Goal: Task Accomplishment & Management: Use online tool/utility

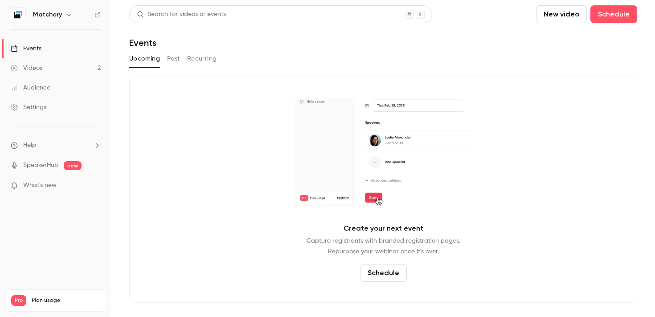
click at [552, 18] on button "New video" at bounding box center [561, 14] width 51 height 18
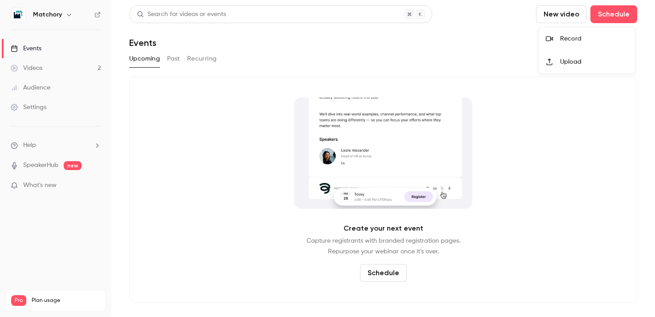
click at [562, 62] on div "Upload" at bounding box center [594, 61] width 68 height 9
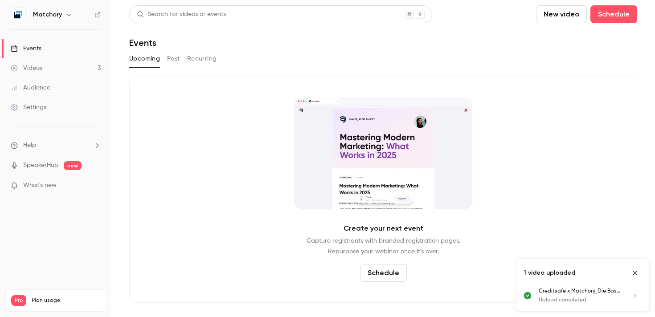
click at [44, 68] on link "Videos 3" at bounding box center [55, 68] width 111 height 20
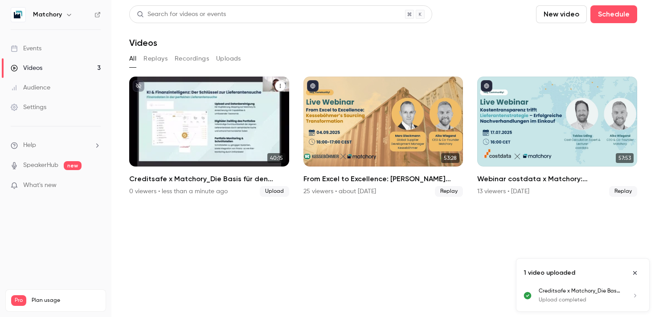
click at [249, 101] on div "Matchory [DATE] Creditsafe x Matchory_Die Basis für den Einkauf 4.0" at bounding box center [209, 122] width 160 height 90
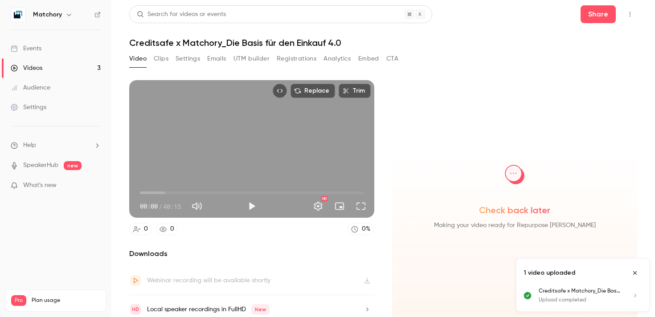
scroll to position [7, 0]
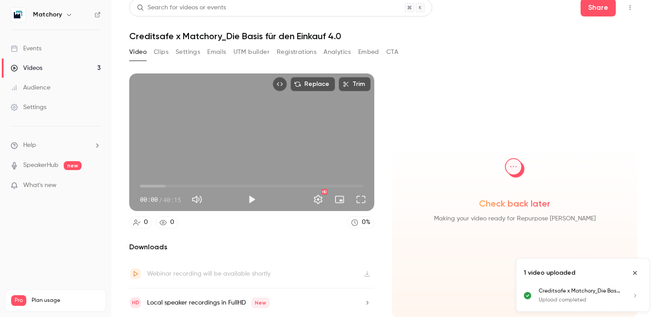
click at [160, 51] on button "Clips" at bounding box center [161, 52] width 15 height 14
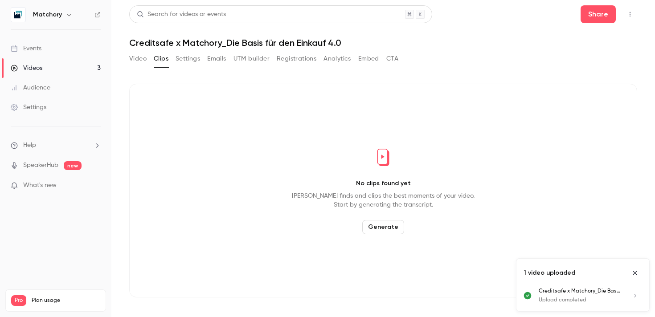
click at [137, 47] on h1 "Creditsafe x Matchory_Die Basis für den Einkauf 4.0" at bounding box center [383, 42] width 508 height 11
click at [382, 230] on button "Generate" at bounding box center [383, 227] width 42 height 14
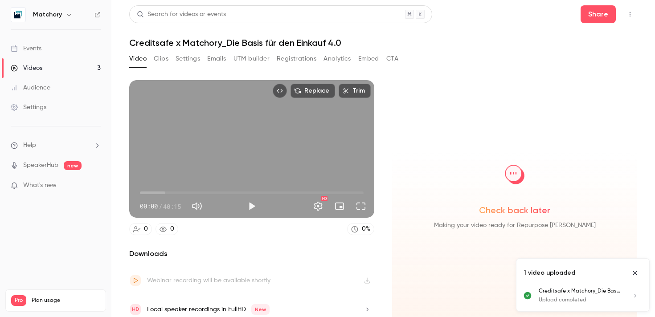
scroll to position [7, 0]
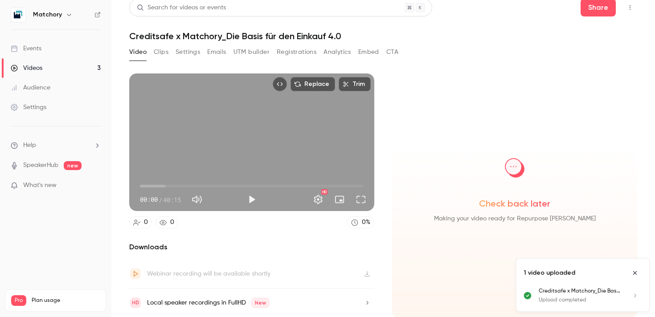
click at [162, 51] on button "Clips" at bounding box center [161, 52] width 15 height 14
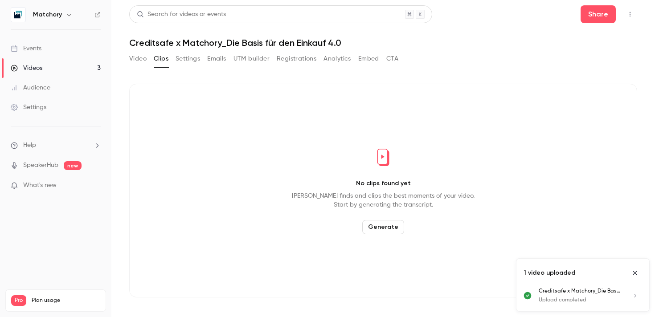
click at [385, 230] on button "Generate" at bounding box center [383, 227] width 42 height 14
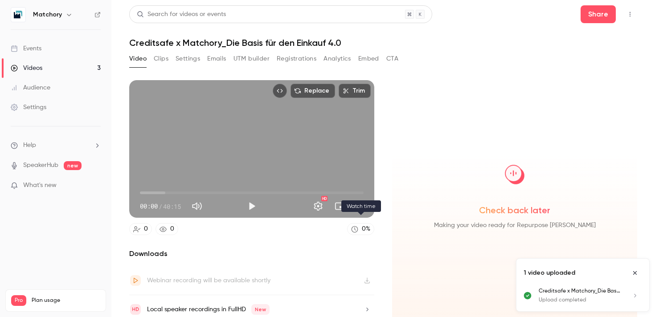
scroll to position [7, 0]
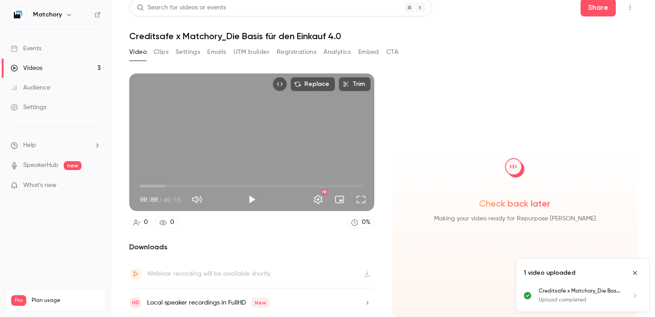
click at [28, 73] on link "Videos 3" at bounding box center [55, 68] width 111 height 20
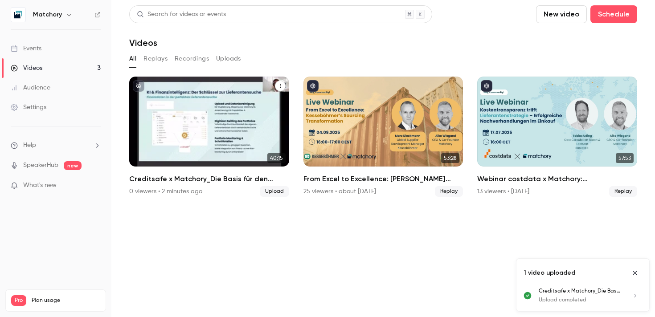
click at [211, 130] on p "Creditsafe x Matchory_Die Basis für den Einkauf 4.0" at bounding box center [209, 133] width 138 height 43
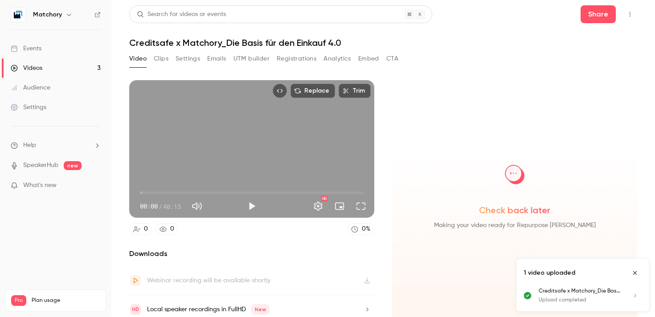
scroll to position [7, 0]
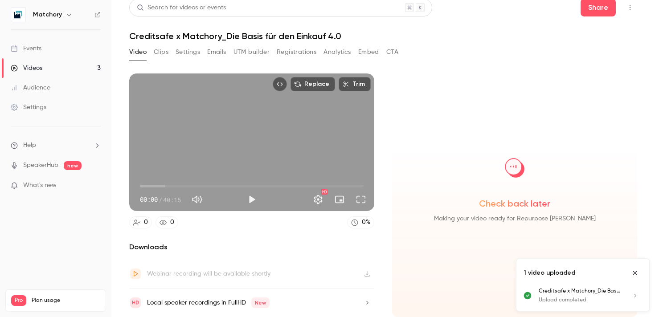
click at [158, 51] on button "Clips" at bounding box center [161, 52] width 15 height 14
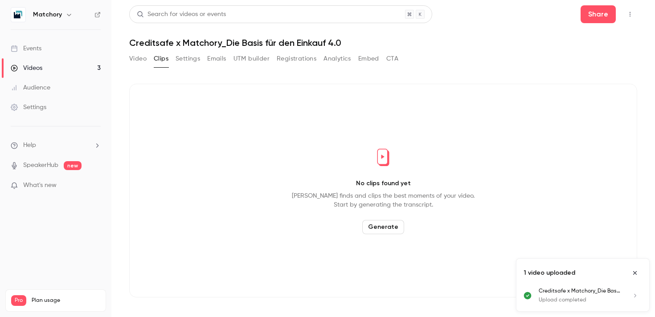
click at [391, 223] on button "Generate" at bounding box center [383, 227] width 42 height 14
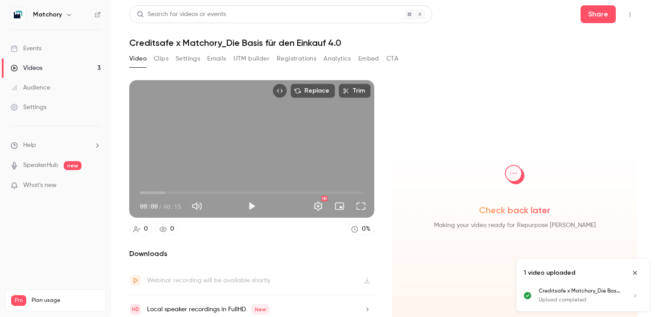
click at [526, 193] on img at bounding box center [514, 174] width 45 height 45
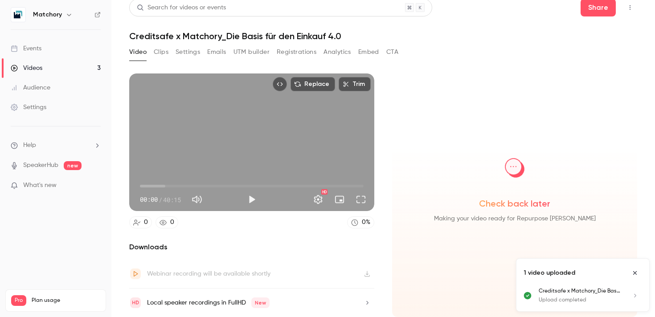
click at [33, 41] on link "Events" at bounding box center [55, 49] width 111 height 20
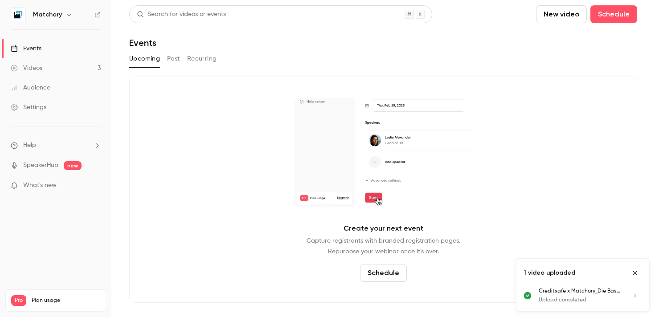
click at [53, 70] on link "Videos 3" at bounding box center [55, 68] width 111 height 20
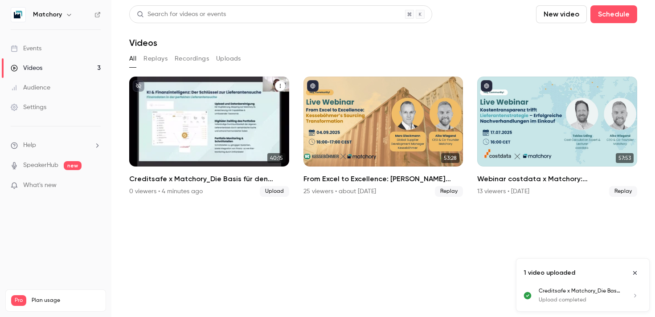
click at [281, 86] on icon "Creditsafe x Matchory_Die Basis für den Einkauf 4.0" at bounding box center [280, 85] width 5 height 5
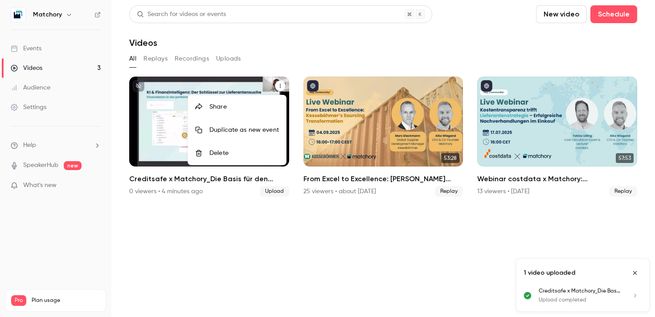
click at [265, 213] on div at bounding box center [327, 158] width 655 height 317
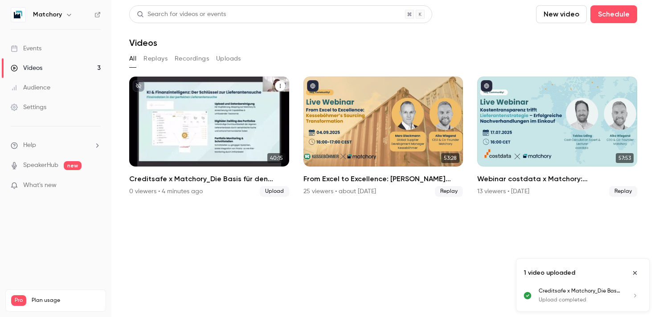
click at [207, 131] on p "Creditsafe x Matchory_Die Basis für den Einkauf 4.0" at bounding box center [209, 133] width 138 height 43
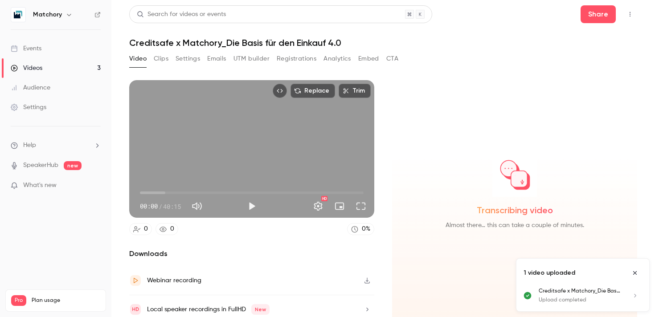
click at [186, 55] on button "Settings" at bounding box center [188, 59] width 25 height 14
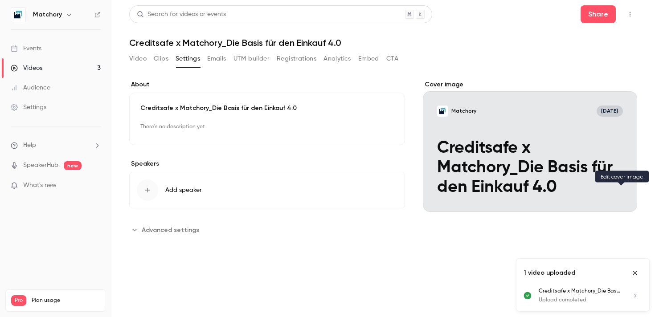
click at [619, 192] on icon "Cover image" at bounding box center [621, 195] width 10 height 7
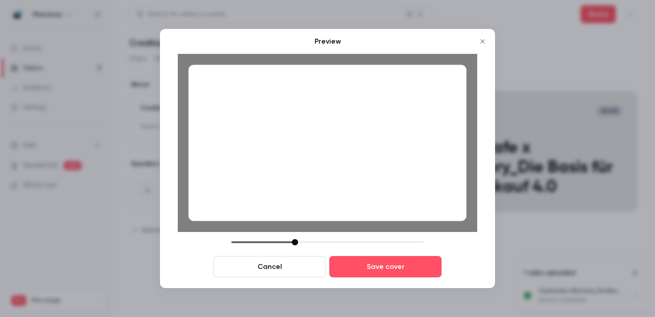
drag, startPoint x: 351, startPoint y: 147, endPoint x: 358, endPoint y: 147, distance: 7.1
click at [358, 147] on div at bounding box center [327, 143] width 278 height 156
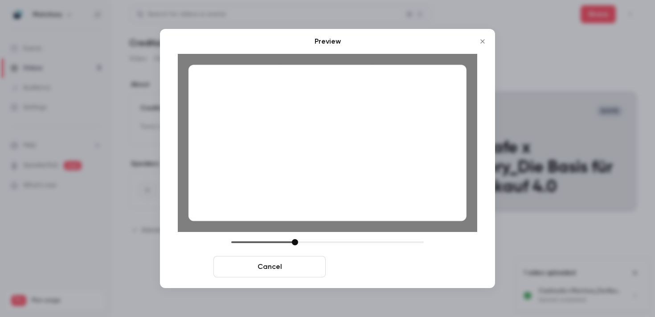
click at [374, 270] on button "Save cover" at bounding box center [385, 266] width 112 height 21
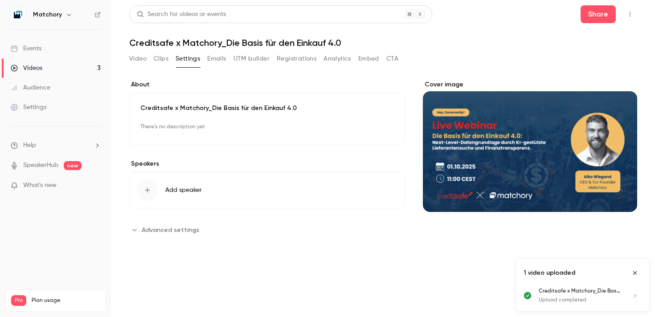
click at [146, 189] on icon "button" at bounding box center [147, 190] width 7 height 7
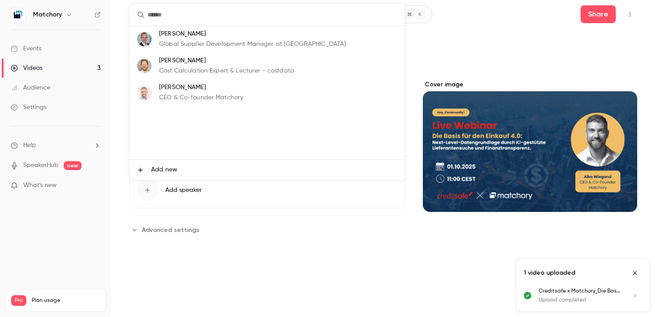
click at [186, 94] on p "CEO & Co-founder Matchory" at bounding box center [201, 97] width 84 height 9
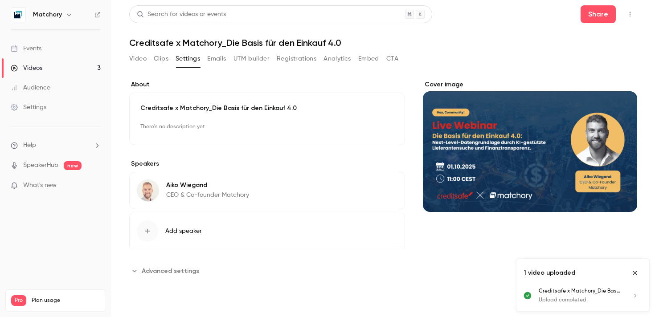
click at [162, 59] on button "Clips" at bounding box center [161, 59] width 15 height 14
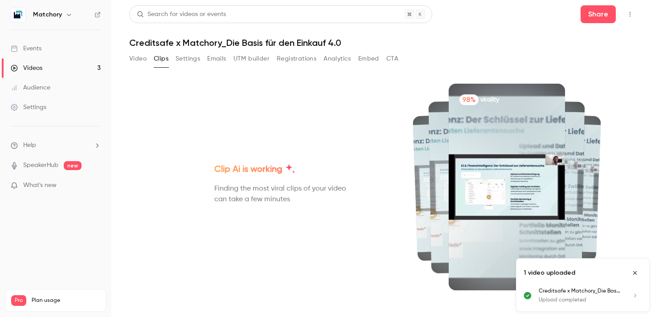
click at [133, 59] on button "Video" at bounding box center [137, 59] width 17 height 14
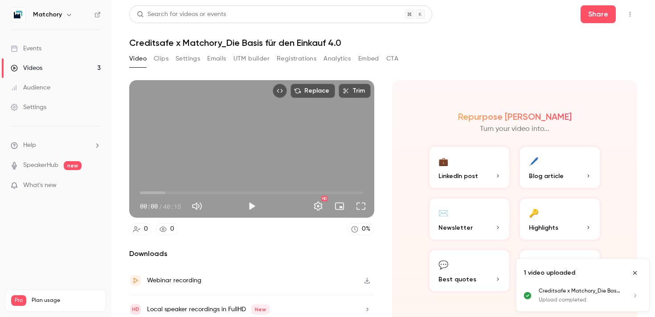
scroll to position [7, 0]
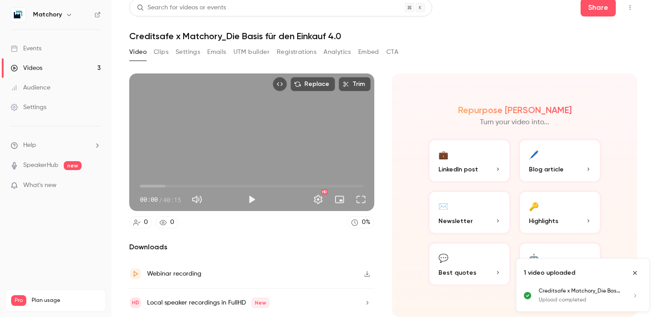
click at [157, 50] on button "Clips" at bounding box center [161, 52] width 15 height 14
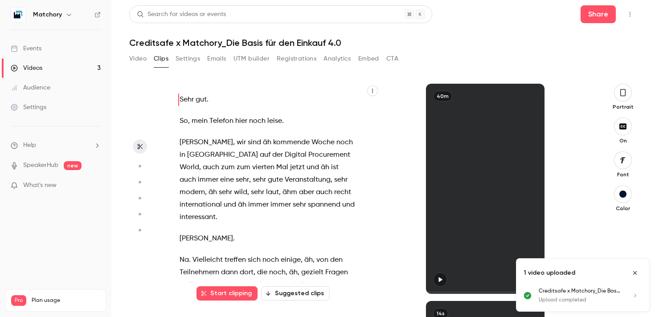
click at [308, 152] on span "Procurement" at bounding box center [329, 155] width 42 height 12
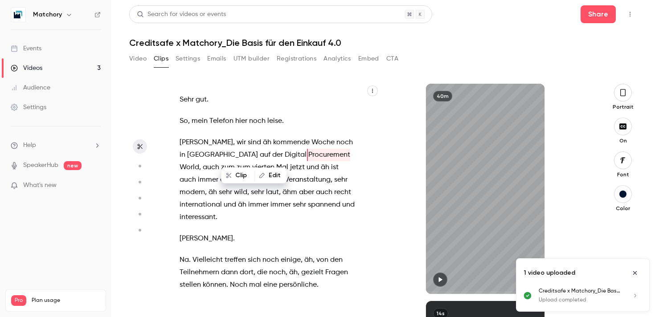
click at [278, 110] on div "Sehr gut . So , mein Telefon hier noch leise . Ja , wir sind äh kommende Woche …" at bounding box center [271, 193] width 207 height 201
click at [622, 88] on icon "button" at bounding box center [622, 93] width 7 height 10
type input "***"
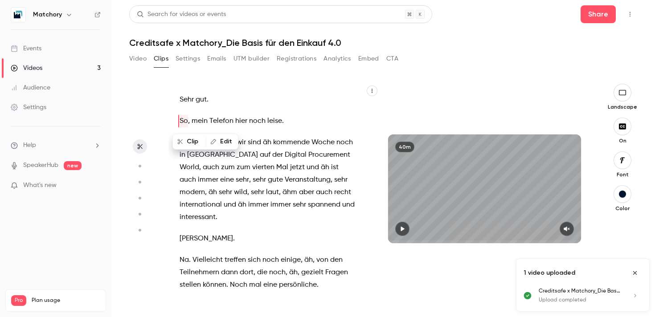
click at [190, 57] on button "Settings" at bounding box center [188, 59] width 25 height 14
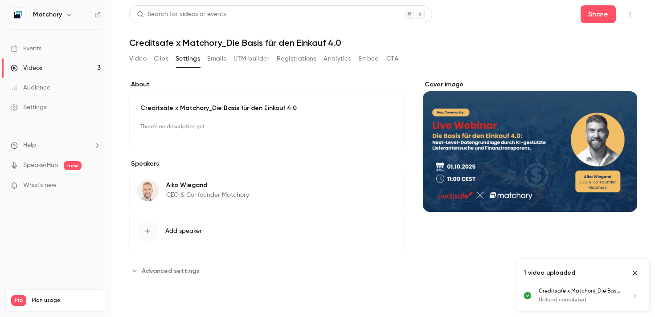
click at [135, 63] on button "Video" at bounding box center [137, 59] width 17 height 14
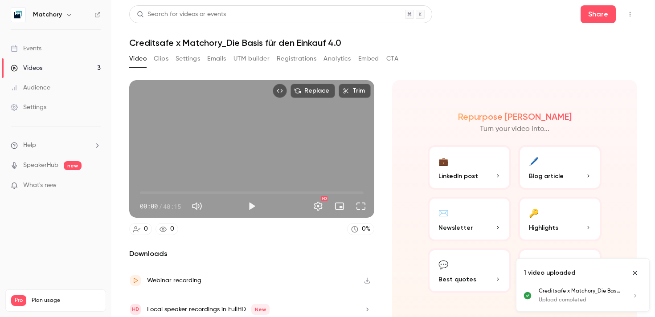
click at [255, 59] on button "UTM builder" at bounding box center [251, 59] width 36 height 14
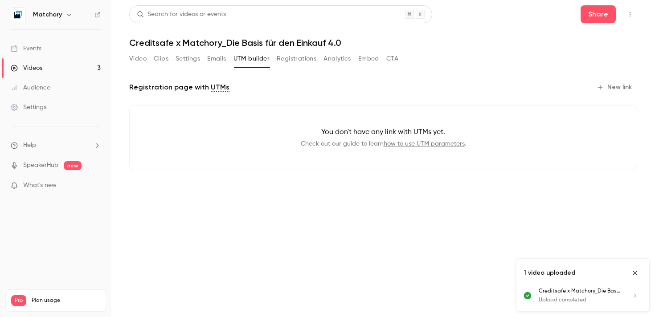
click at [299, 60] on button "Registrations" at bounding box center [297, 59] width 40 height 14
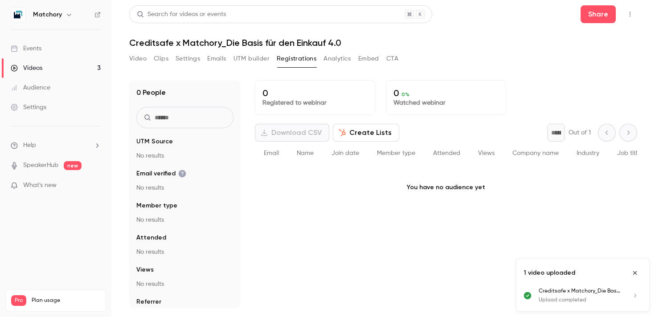
click at [135, 57] on button "Video" at bounding box center [137, 59] width 17 height 14
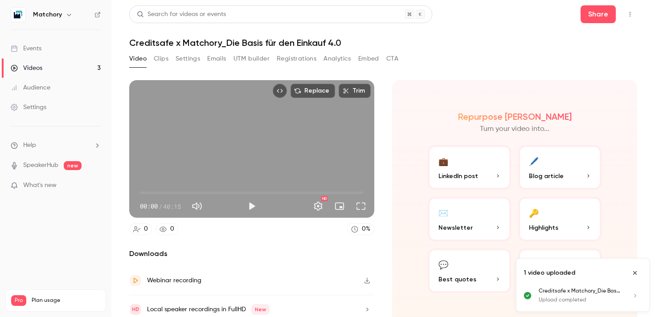
click at [336, 59] on button "Analytics" at bounding box center [337, 59] width 28 height 14
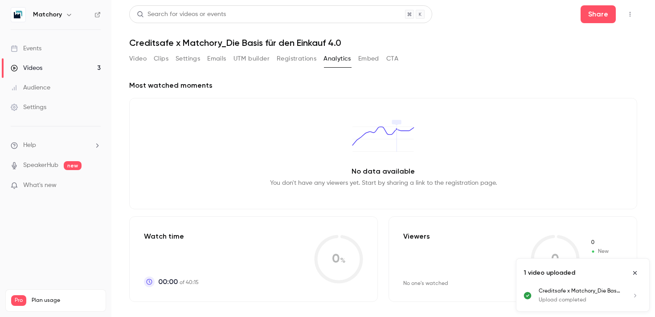
click at [135, 56] on button "Video" at bounding box center [137, 59] width 17 height 14
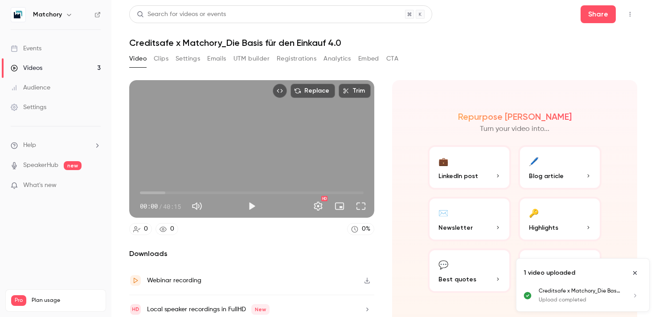
scroll to position [7, 0]
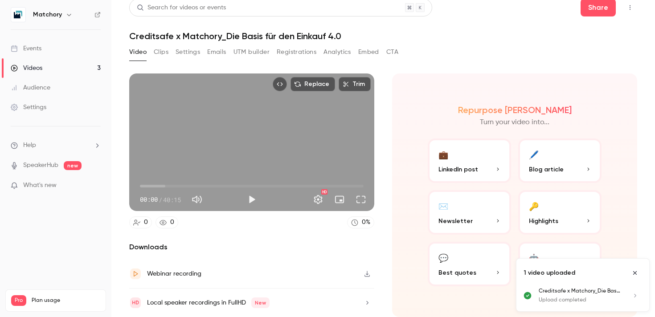
click at [634, 272] on icon "Close uploads list" at bounding box center [635, 273] width 4 height 4
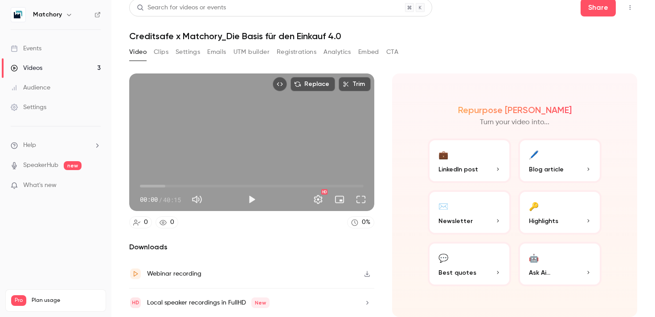
click at [162, 55] on button "Clips" at bounding box center [161, 52] width 15 height 14
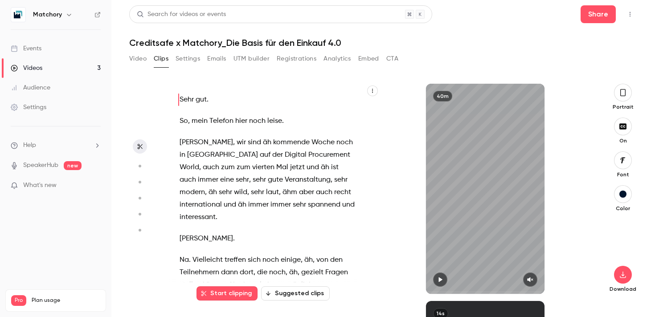
click at [139, 55] on button "Video" at bounding box center [137, 59] width 17 height 14
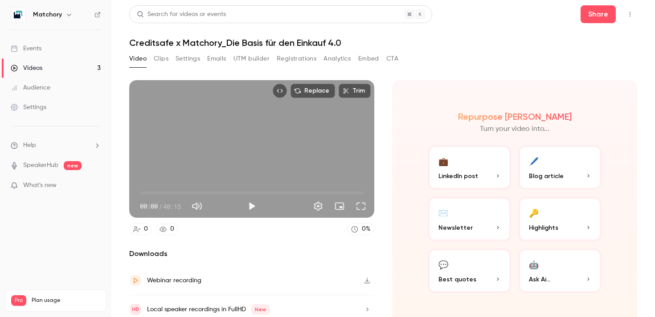
scroll to position [7, 0]
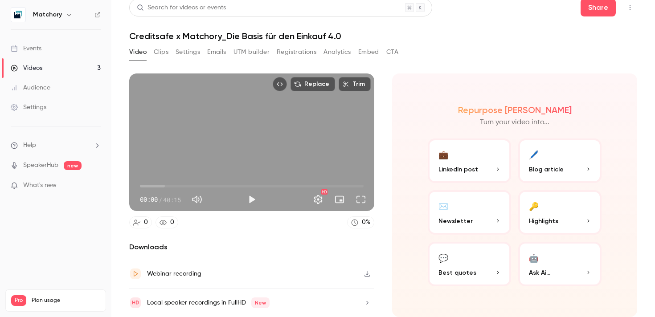
click at [157, 56] on button "Clips" at bounding box center [161, 52] width 15 height 14
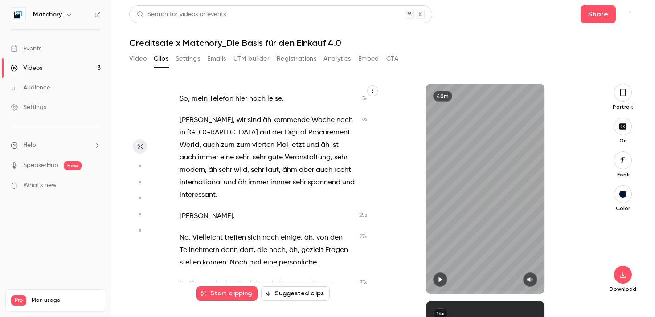
scroll to position [24, 0]
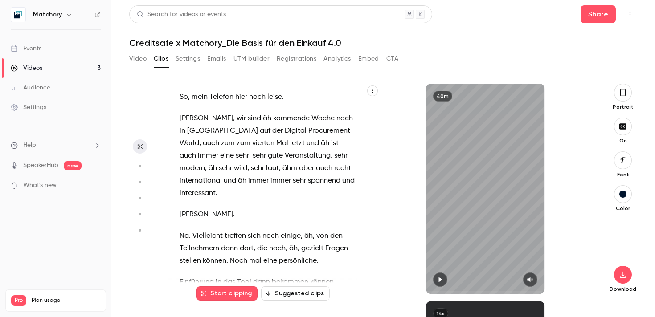
click at [280, 295] on button "Suggested clips" at bounding box center [295, 294] width 69 height 14
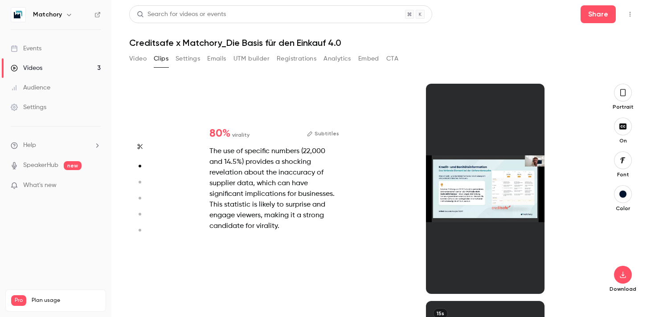
scroll to position [217, 0]
click at [240, 176] on div "The use of specific numbers (22,000 and 14.5%) provides a shocking revelation a…" at bounding box center [274, 189] width 130 height 86
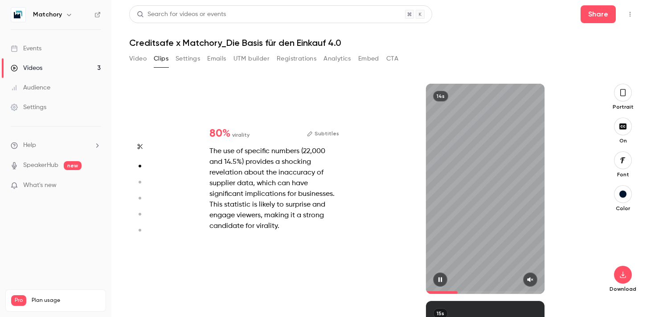
click at [528, 278] on icon "button" at bounding box center [530, 280] width 6 height 5
click at [441, 280] on icon "button" at bounding box center [440, 280] width 4 height 5
click at [441, 280] on icon "button" at bounding box center [441, 280] width 4 height 5
click at [441, 280] on icon "button" at bounding box center [440, 280] width 4 height 5
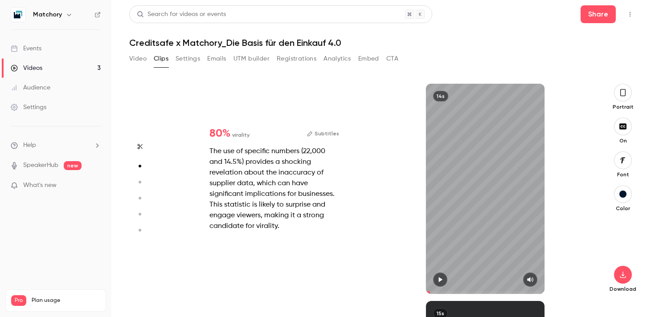
type input "*"
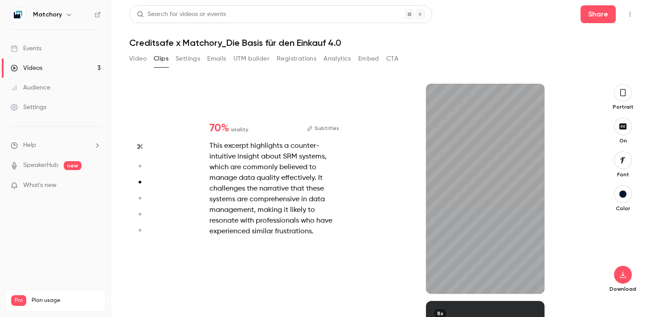
scroll to position [435, 0]
click at [441, 284] on button "button" at bounding box center [440, 280] width 14 height 14
click at [530, 283] on button "button" at bounding box center [530, 280] width 14 height 14
type input "****"
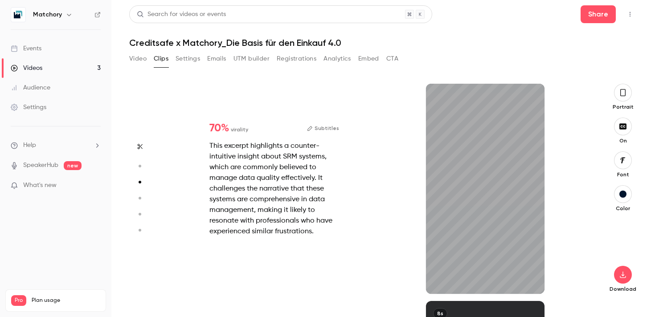
click at [139, 57] on button "Video" at bounding box center [137, 59] width 17 height 14
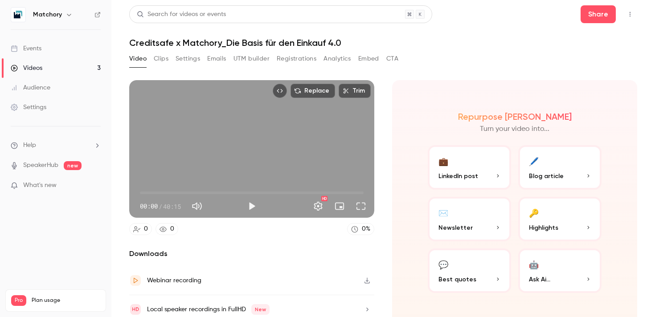
scroll to position [7, 0]
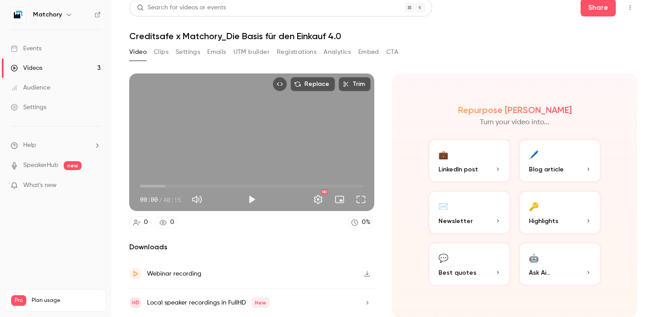
click at [158, 53] on button "Clips" at bounding box center [161, 52] width 15 height 14
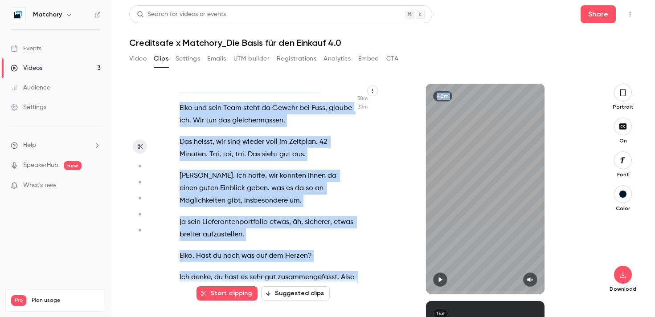
scroll to position [12057, 0]
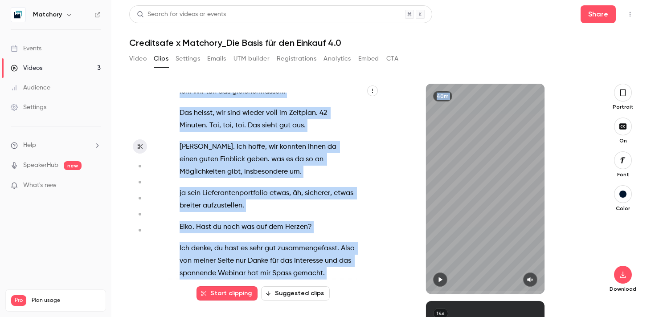
drag, startPoint x: 180, startPoint y: 97, endPoint x: 204, endPoint y: 355, distance: 259.1
click at [204, 317] on html "Matchory Events Videos 3 Audience Settings Help SpeakerHub new What's new Pro P…" at bounding box center [327, 169] width 655 height 338
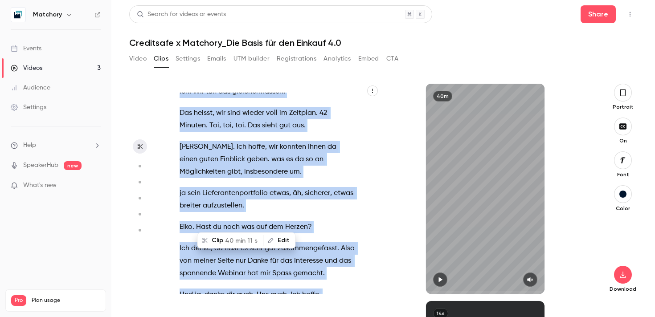
copy div "Lore ips . Do , sita Consect adip elit seddo . Ei , tem inci ut laboreet Dolor …"
click at [440, 279] on icon "button" at bounding box center [441, 280] width 4 height 5
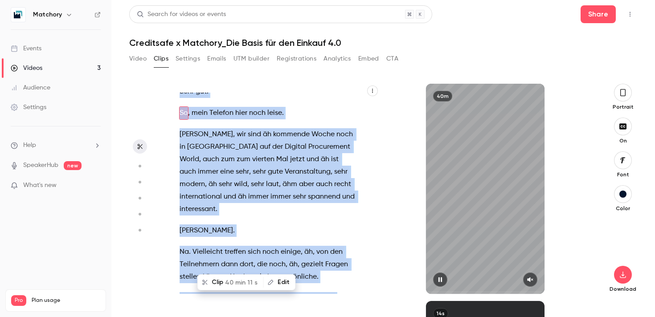
scroll to position [0, 0]
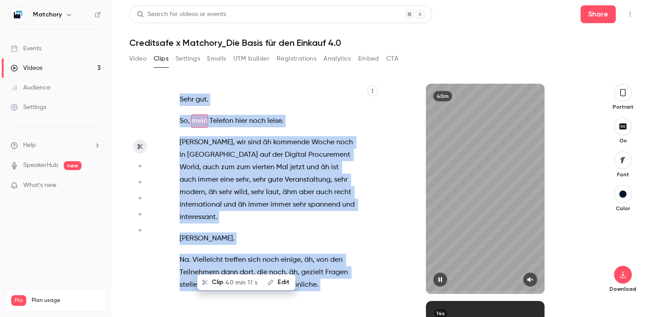
click at [528, 277] on icon "button" at bounding box center [530, 280] width 7 height 6
click at [436, 279] on button "button" at bounding box center [440, 280] width 14 height 14
click at [221, 161] on span at bounding box center [220, 167] width 2 height 12
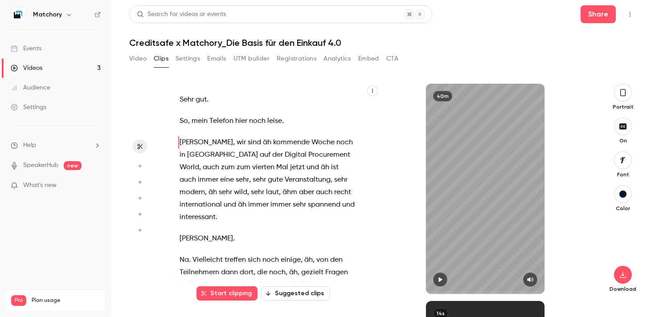
click at [236, 199] on span "und" at bounding box center [230, 205] width 12 height 12
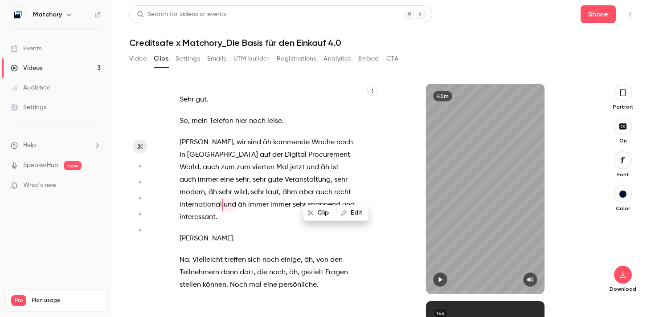
type input "****"
click at [125, 60] on main "Search for videos or events Share Creditsafe x Matchory_Die Basis für den Eink…" at bounding box center [383, 158] width 544 height 317
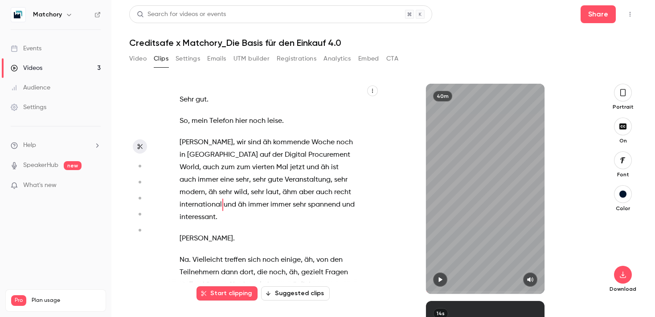
click at [131, 59] on button "Video" at bounding box center [137, 59] width 17 height 14
